Goal: Register for event/course

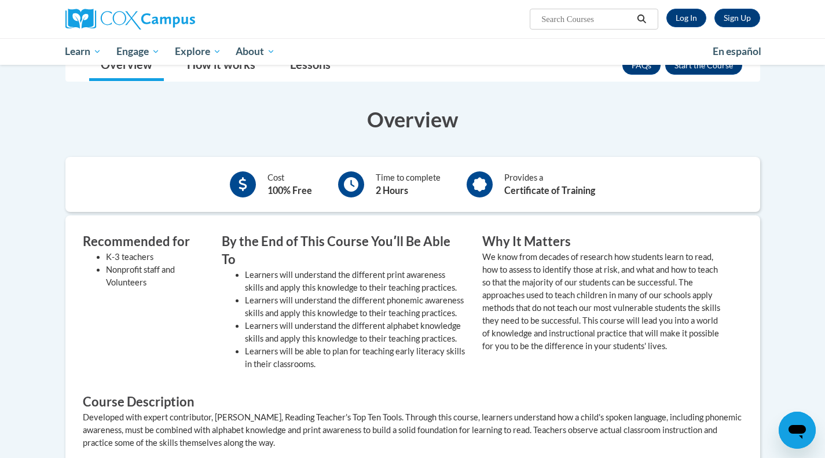
scroll to position [322, 0]
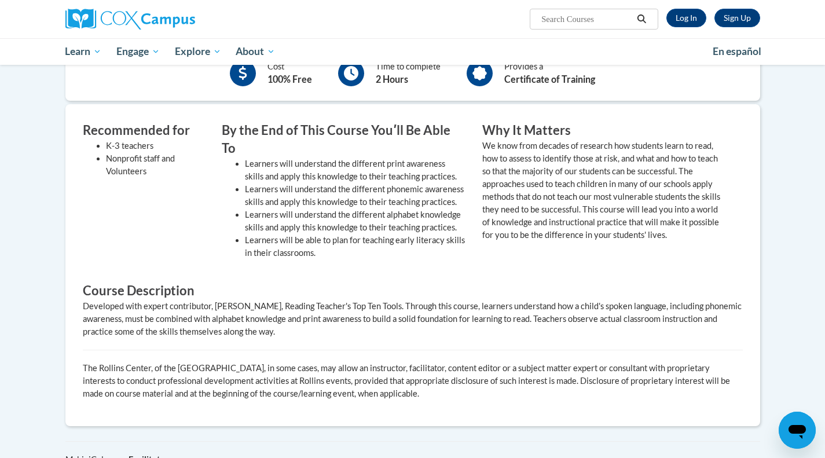
click at [593, 17] on input "Search..." at bounding box center [586, 19] width 93 height 14
click at [560, 12] on span "Search Search..." at bounding box center [593, 19] width 128 height 21
click at [564, 21] on input "Search..." at bounding box center [586, 19] width 93 height 14
type input "systematic and explicit"
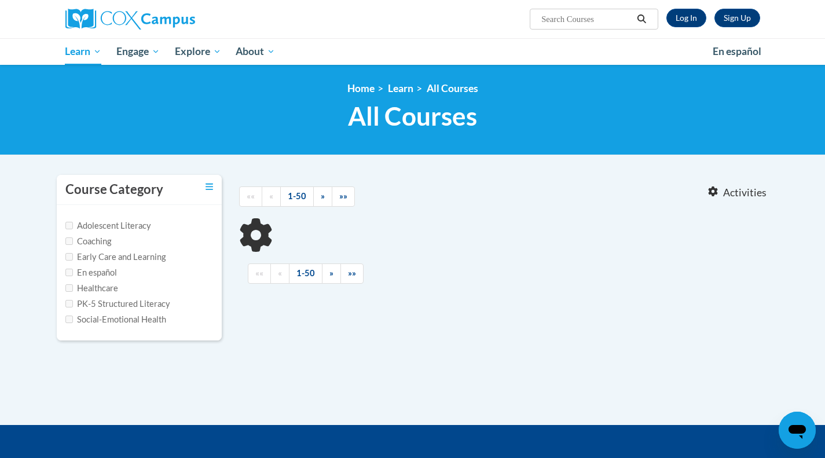
type input "systematic and explicit"
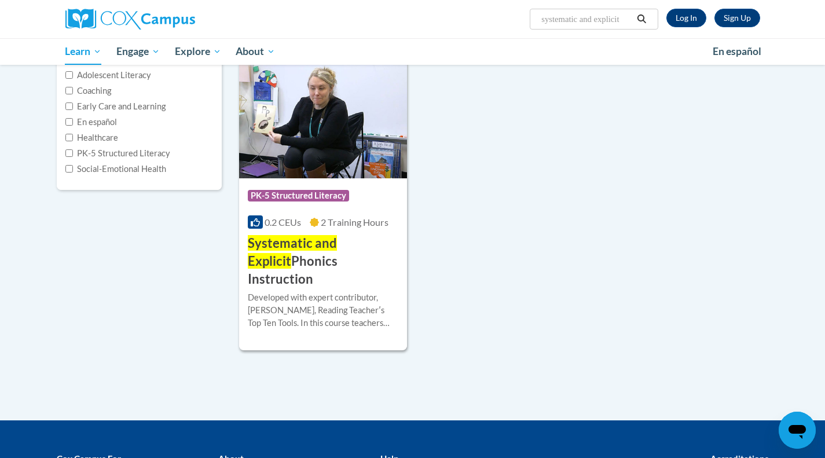
scroll to position [152, 0]
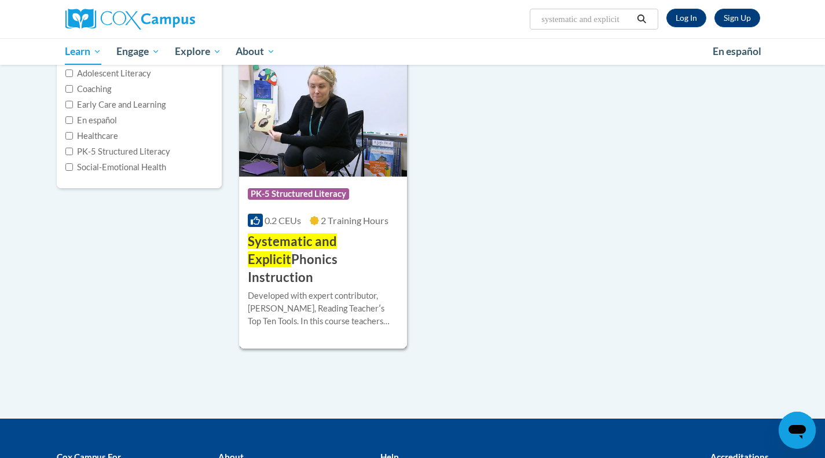
click at [319, 289] on div "Developed with expert contributor, Dr. Deborah Glaser, Reading Teacherʹs Top Te…" at bounding box center [323, 308] width 151 height 38
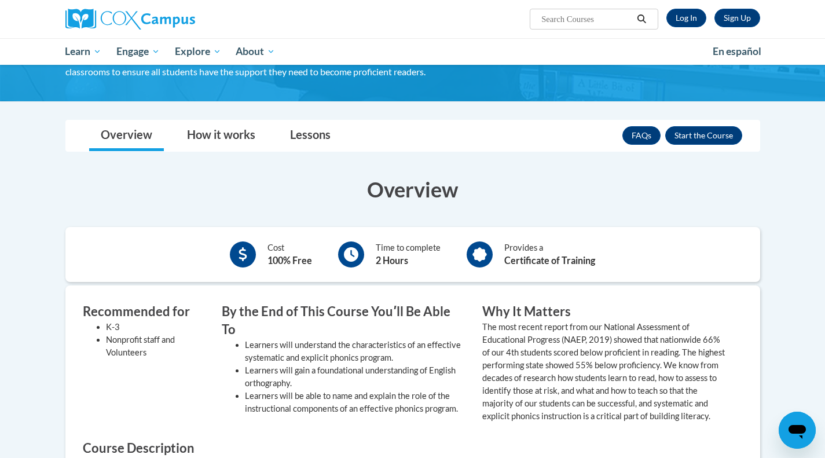
scroll to position [160, 0]
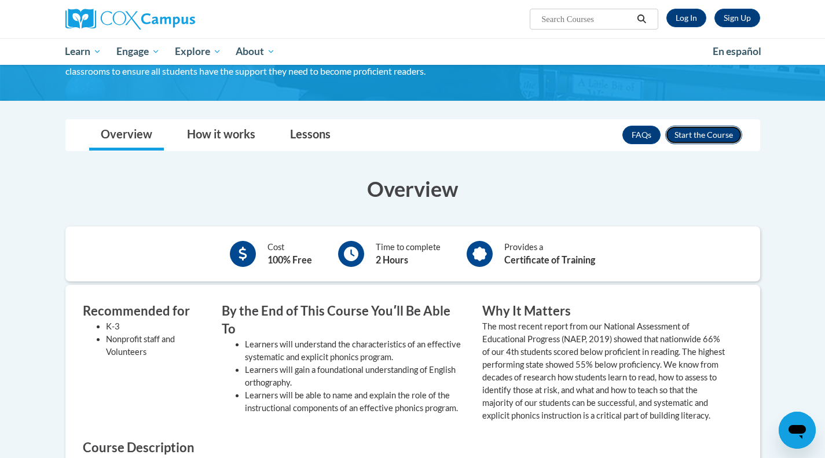
click at [694, 142] on button "Enroll" at bounding box center [703, 135] width 77 height 19
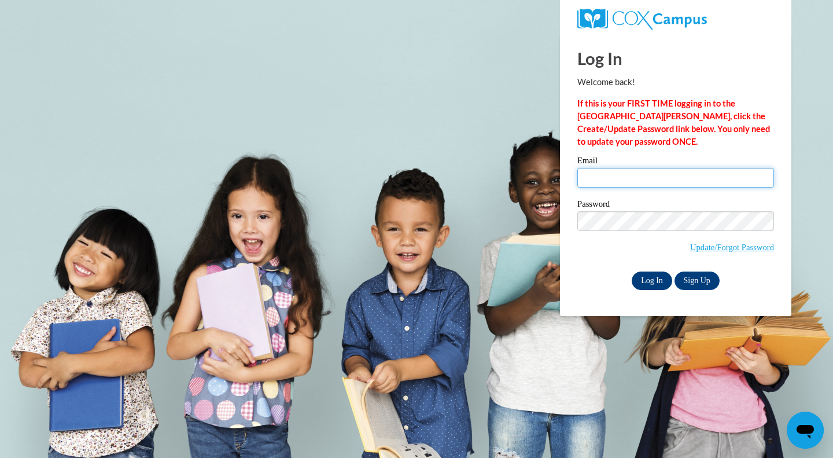
type input "gloria@students.kennesaw.edu"
click at [647, 283] on input "Log In" at bounding box center [652, 280] width 41 height 19
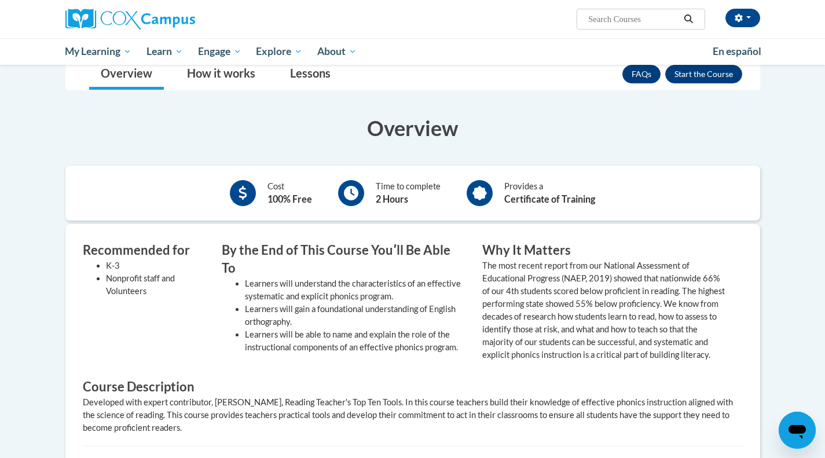
scroll to position [221, 0]
click at [689, 77] on button "Enroll" at bounding box center [703, 73] width 77 height 19
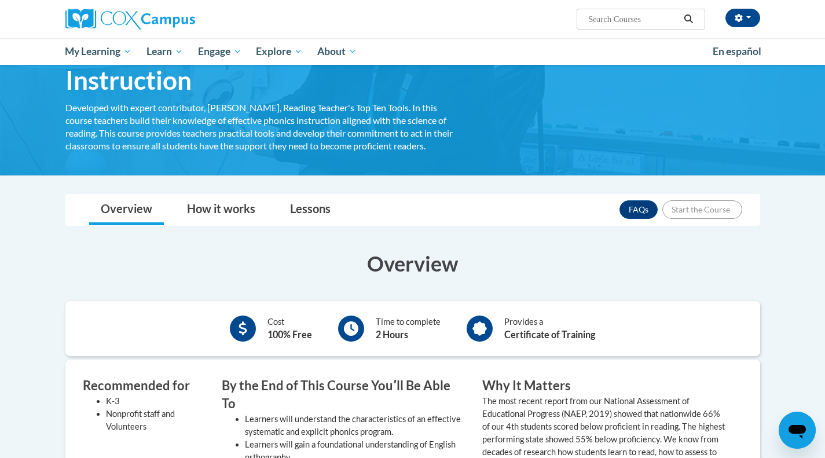
scroll to position [0, 0]
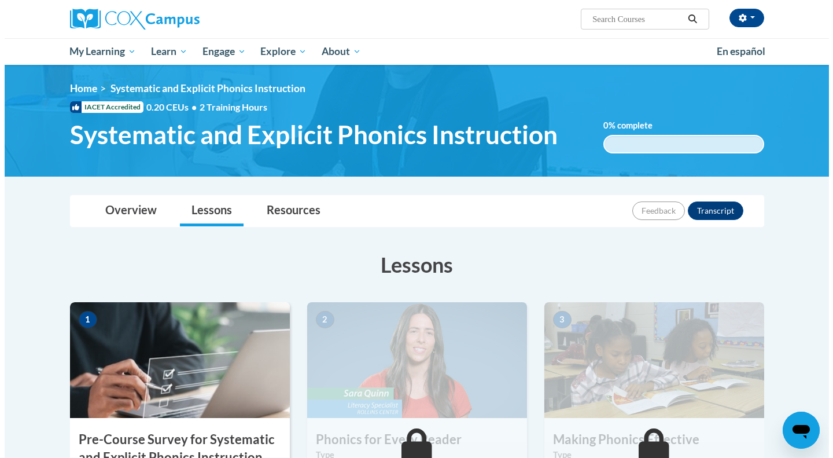
scroll to position [176, 0]
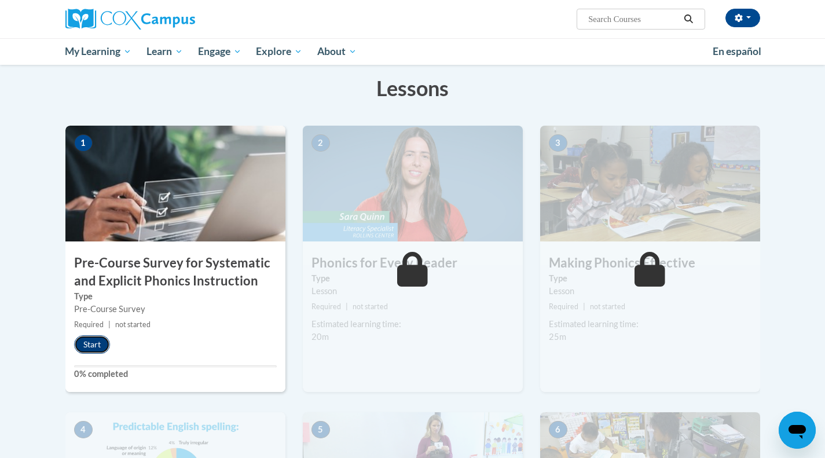
click at [108, 344] on button "Start" at bounding box center [92, 344] width 36 height 19
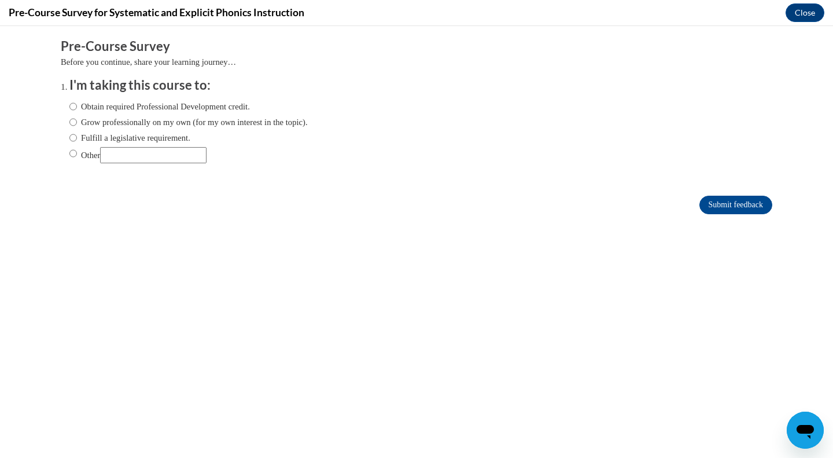
scroll to position [0, 0]
click at [76, 158] on label "Other" at bounding box center [137, 155] width 137 height 16
click at [76, 158] on input "Other" at bounding box center [73, 153] width 8 height 13
radio input "true"
click at [136, 156] on input "Other" at bounding box center [153, 155] width 106 height 16
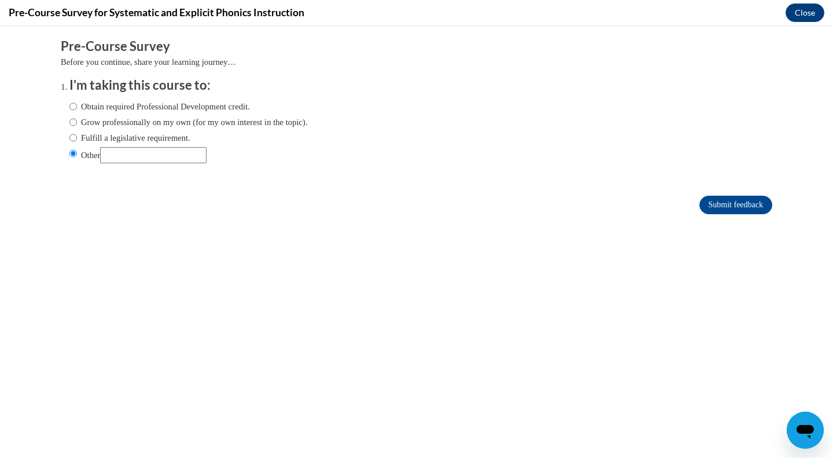
type input "Assignment for Class"
click at [700, 208] on input "Submit feedback" at bounding box center [736, 205] width 73 height 19
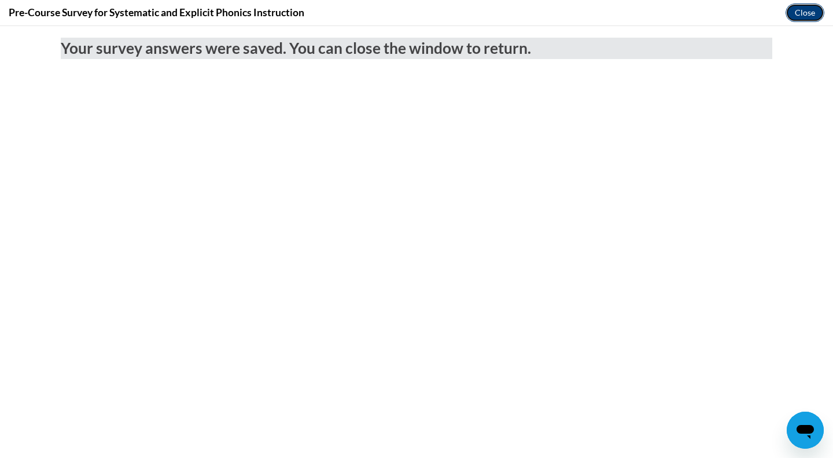
click at [807, 16] on button "Close" at bounding box center [805, 12] width 39 height 19
